Goal: Task Accomplishment & Management: Complete application form

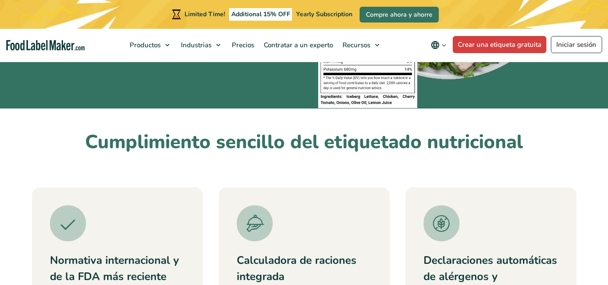
scroll to position [249, 0]
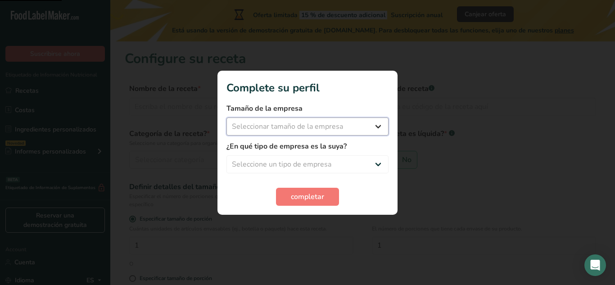
click at [363, 128] on select "Seleccionar tamaño de la empresa Menos de 10 empleados De 10 a 50 empleados De …" at bounding box center [307, 127] width 162 height 18
click at [325, 205] on button "completar" at bounding box center [307, 197] width 63 height 18
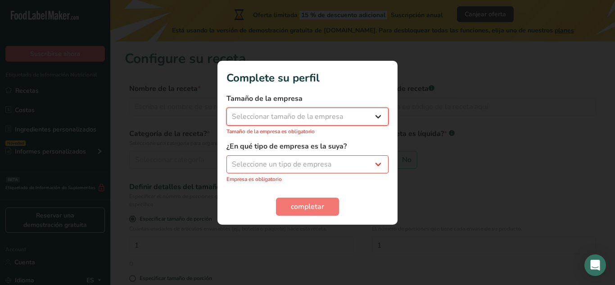
click at [340, 118] on select "Seleccionar tamaño de la empresa Menos de 10 empleados De 10 a 50 empleados De …" at bounding box center [307, 117] width 162 height 18
select select "1"
click at [226, 112] on select "Seleccionar tamaño de la empresa Menos de 10 empleados De 10 a 50 empleados De …" at bounding box center [307, 117] width 162 height 18
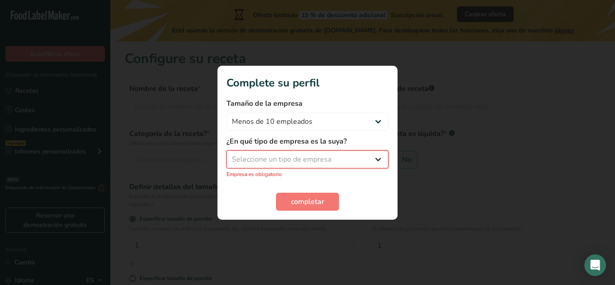
click at [294, 155] on select "Seleccione un tipo de empresa Fabricante de alimentos envasados Restaurante y c…" at bounding box center [307, 159] width 162 height 18
select select "3"
click at [226, 155] on select "Seleccione un tipo de empresa Fabricante de alimentos envasados Restaurante y c…" at bounding box center [307, 159] width 162 height 18
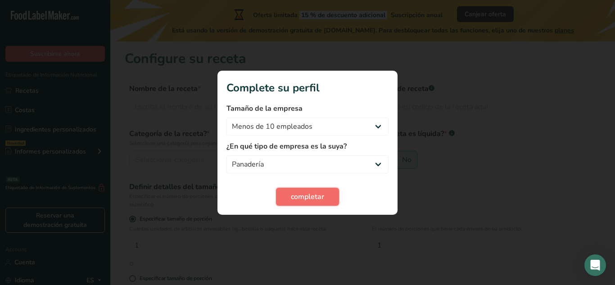
click at [295, 200] on span "completar" at bounding box center [307, 196] width 33 height 11
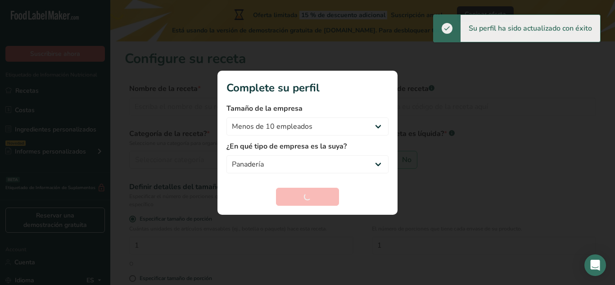
click at [499, 184] on div at bounding box center [307, 142] width 615 height 285
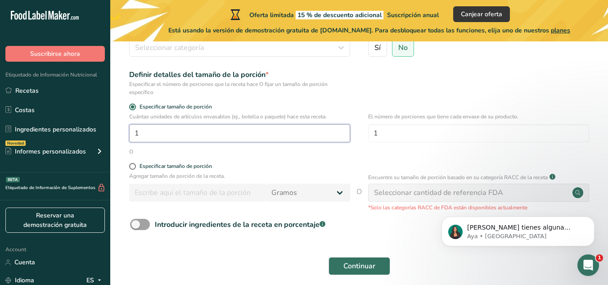
click at [235, 139] on input "1" at bounding box center [239, 133] width 221 height 18
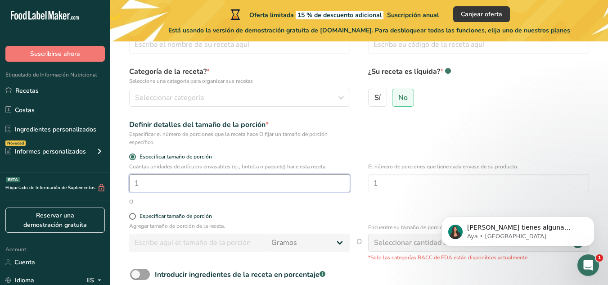
scroll to position [50, 0]
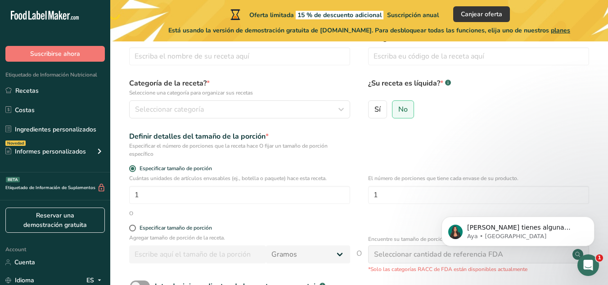
click at [306, 119] on div "Categoría de la receta? * Seleccione una categoría para organizar sus recetas S…" at bounding box center [359, 101] width 469 height 46
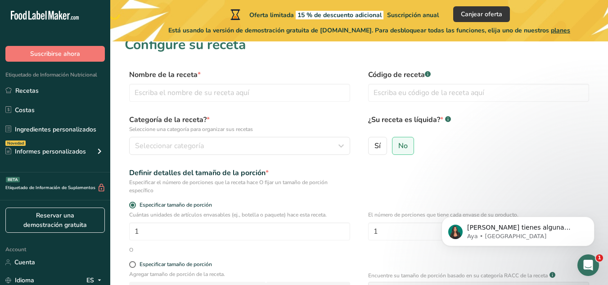
scroll to position [10, 0]
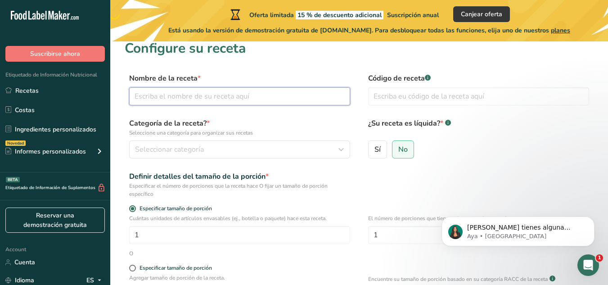
click at [245, 95] on input "text" at bounding box center [239, 96] width 221 height 18
type input "PApa"
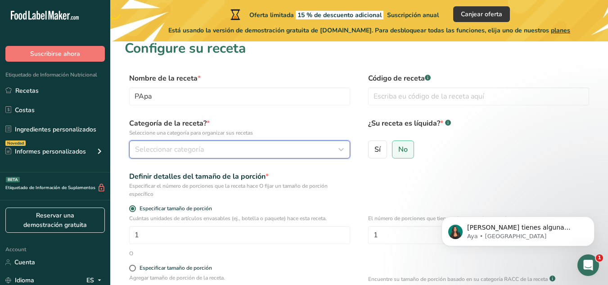
click at [249, 143] on button "Seleccionar categoría" at bounding box center [239, 149] width 221 height 18
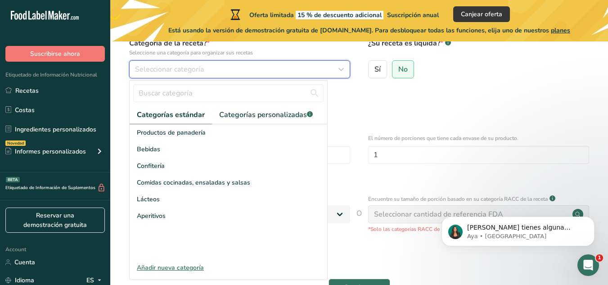
scroll to position [91, 0]
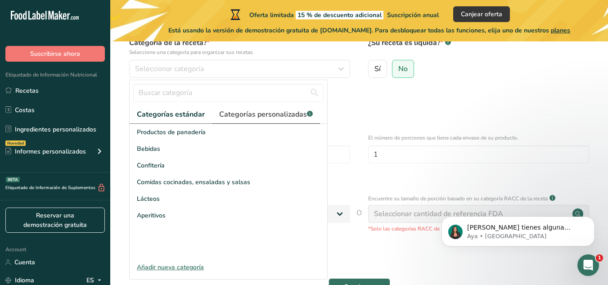
click at [285, 113] on span "Categorías personalizadas .a-a{fill:#347362;}.b-a{fill:#fff;}" at bounding box center [266, 114] width 94 height 11
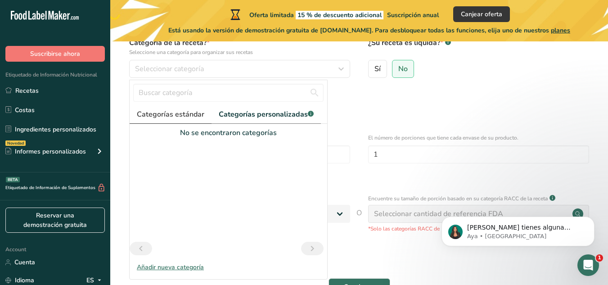
click at [191, 118] on span "Categorías estándar" at bounding box center [171, 114] width 68 height 11
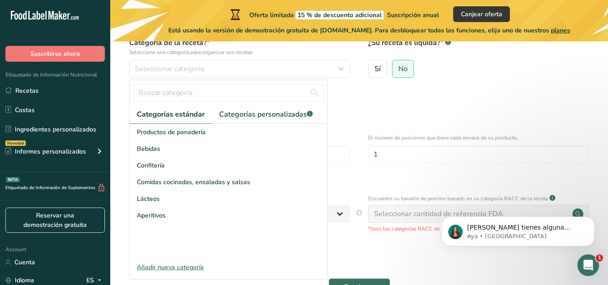
click at [149, 217] on span "Aperitivos" at bounding box center [151, 215] width 29 height 9
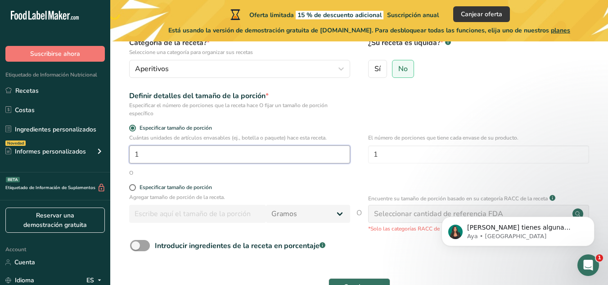
click at [153, 160] on input "1" at bounding box center [239, 154] width 221 height 18
click at [133, 187] on span at bounding box center [132, 187] width 7 height 7
click at [133, 187] on input "Especificar tamaño de porción" at bounding box center [132, 188] width 6 height 6
radio input "true"
radio input "false"
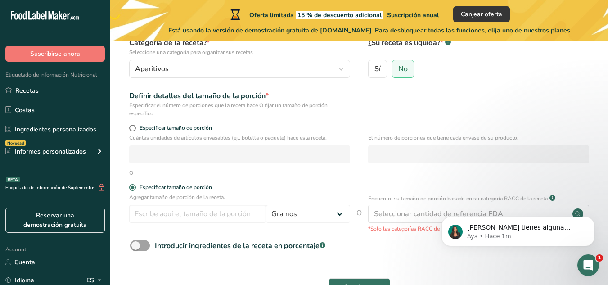
click at [291, 226] on div "Agregar tamaño de porción de la receta. [GEOGRAPHIC_DATA] kg mg mcg libras onza…" at bounding box center [239, 210] width 221 height 34
click at [303, 221] on select "Gramos kg mg mcg libras onza [GEOGRAPHIC_DATA] mL onza líquida [GEOGRAPHIC_DATA…" at bounding box center [308, 214] width 84 height 18
select select "19"
click at [266, 205] on select "Gramos kg mg mcg libras onza [GEOGRAPHIC_DATA] mL onza líquida [GEOGRAPHIC_DATA…" at bounding box center [308, 214] width 84 height 18
select select "22"
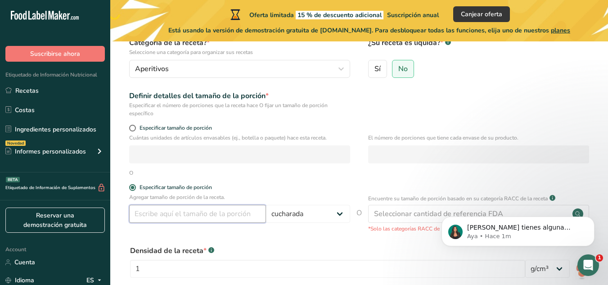
click at [205, 213] on input "number" at bounding box center [197, 214] width 137 height 18
type input "20"
click at [271, 242] on div "Densidad de la receta * .a-a{fill:#347362;}.b-a{fill:#fff;} 1 lb/pie³ g/cm³" at bounding box center [359, 264] width 469 height 49
click at [186, 207] on input "20" at bounding box center [197, 214] width 137 height 18
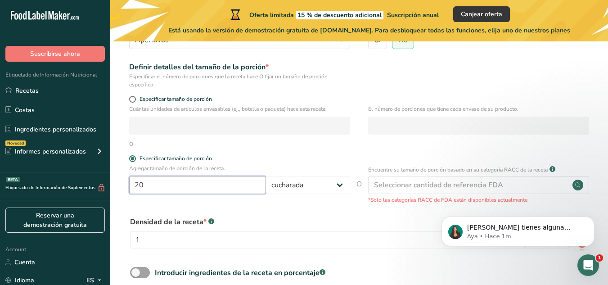
scroll to position [146, 0]
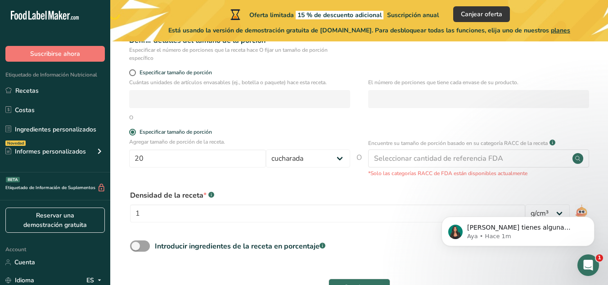
click at [176, 222] on div "Densidad de la receta * .a-a{fill:#347362;}.b-a{fill:#fff;} 1" at bounding box center [327, 209] width 395 height 38
click at [168, 218] on input "1" at bounding box center [327, 213] width 395 height 18
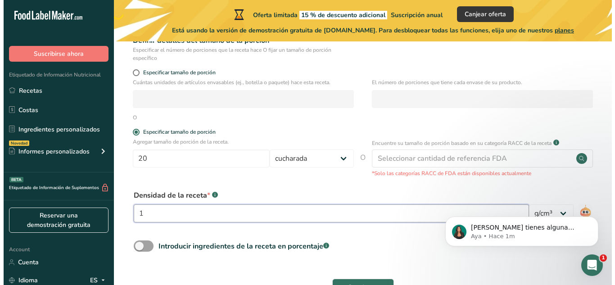
scroll to position [136, 0]
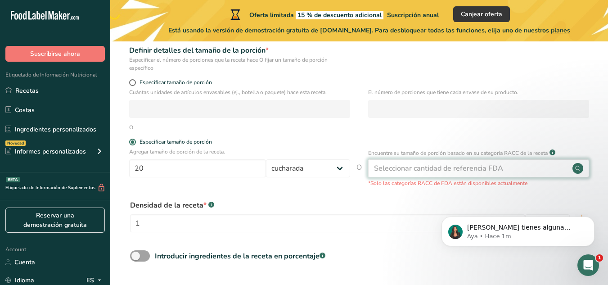
click at [523, 167] on div "Seleccionar cantidad de referencia FDA" at bounding box center [478, 168] width 221 height 18
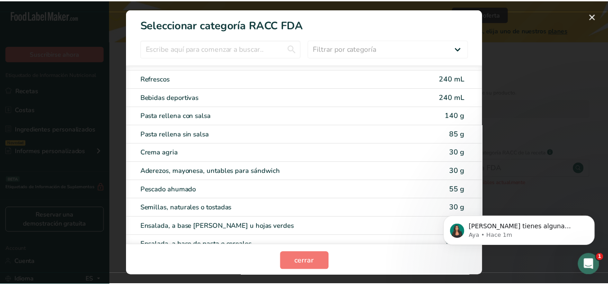
scroll to position [1676, 0]
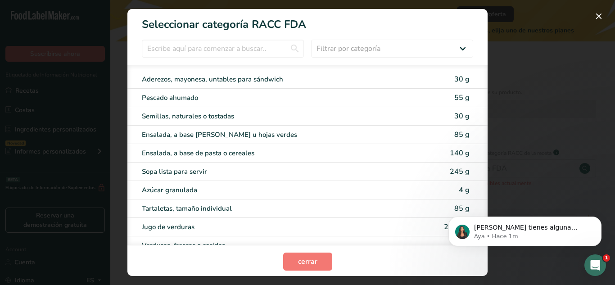
click at [529, 71] on div "RACC Category Selection Modal" at bounding box center [307, 142] width 615 height 285
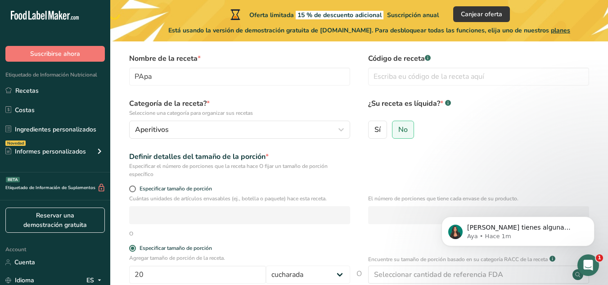
scroll to position [0, 0]
